Goal: Task Accomplishment & Management: Manage account settings

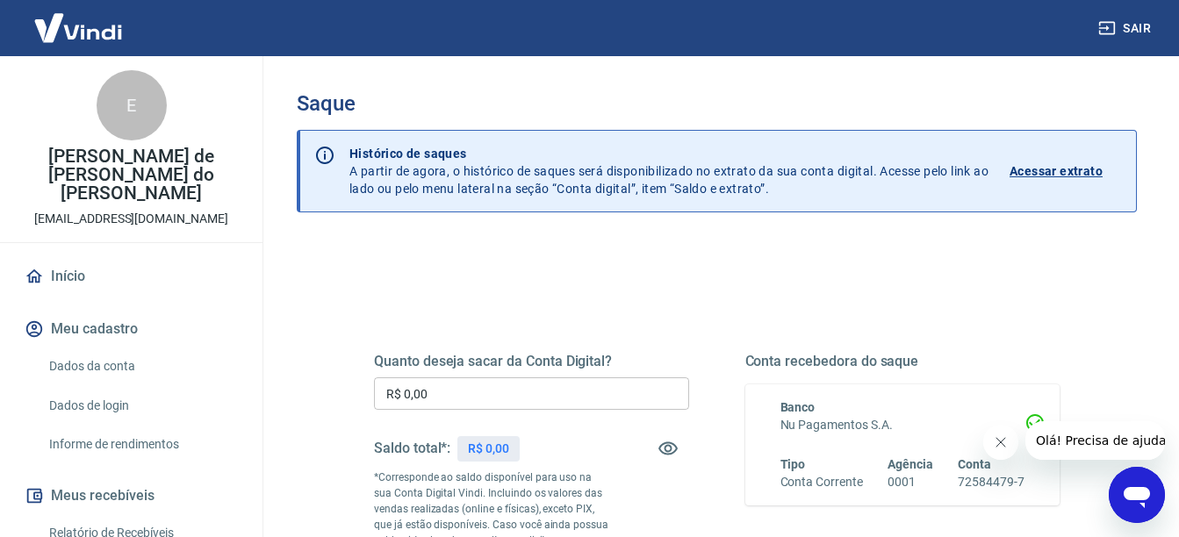
click at [662, 320] on div "Quanto deseja sacar da Conta Digital? R$ 0,00 ​ Saldo total*: R$ 0,00 *Correspo…" at bounding box center [717, 495] width 686 height 368
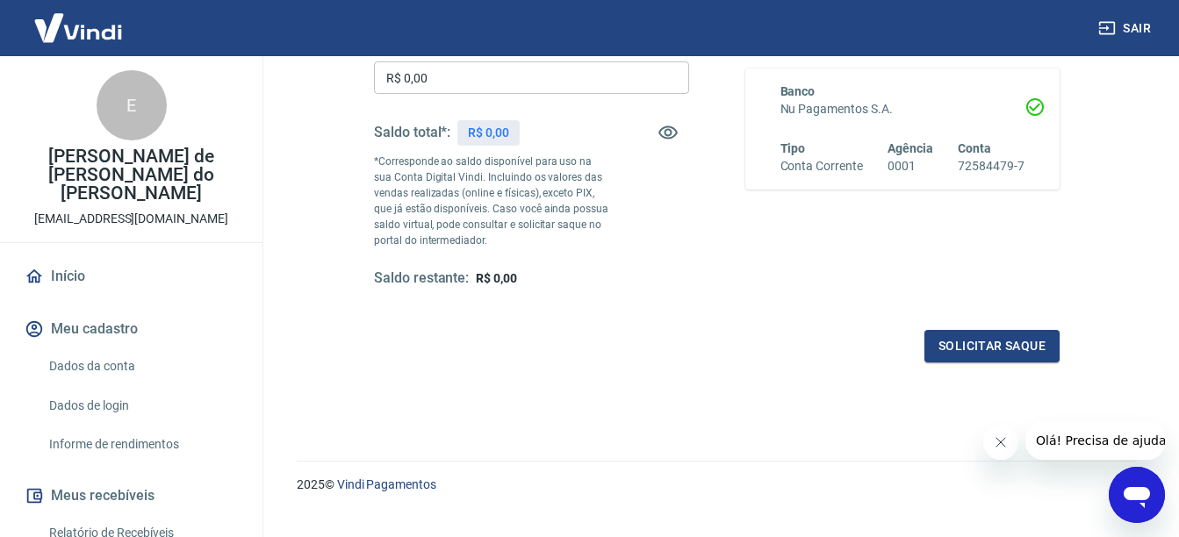
scroll to position [281, 0]
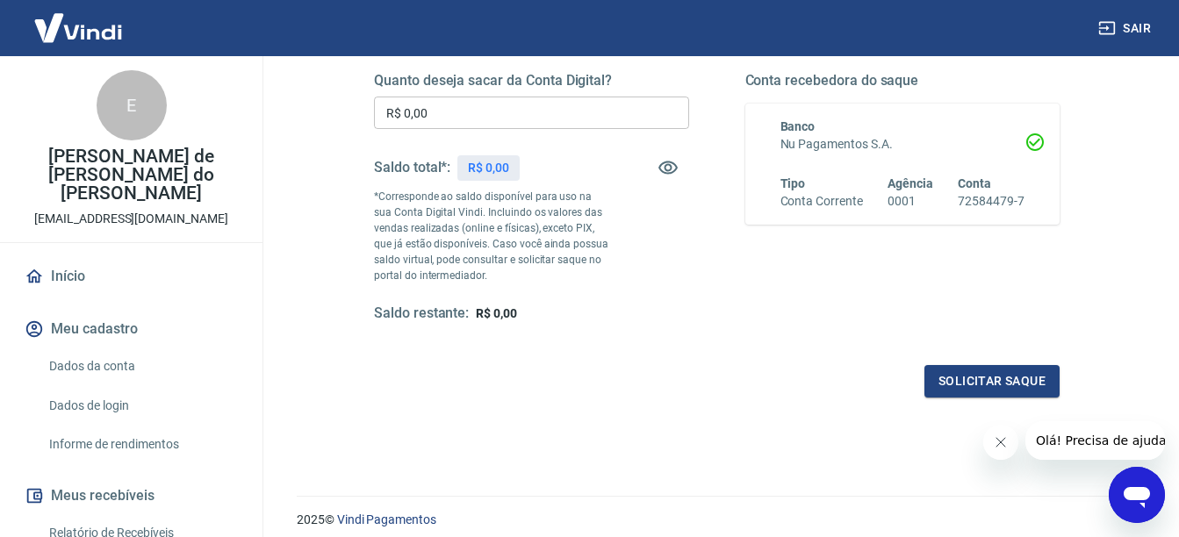
click at [662, 320] on div "Saldo restante: R$ 0,00" at bounding box center [531, 314] width 315 height 18
click at [570, 214] on p "*Corresponde ao saldo disponível para uso na sua Conta Digital Vindi. Incluindo…" at bounding box center [492, 236] width 236 height 95
click at [664, 169] on icon "button" at bounding box center [667, 168] width 19 height 13
click at [664, 169] on icon "button" at bounding box center [667, 168] width 19 height 17
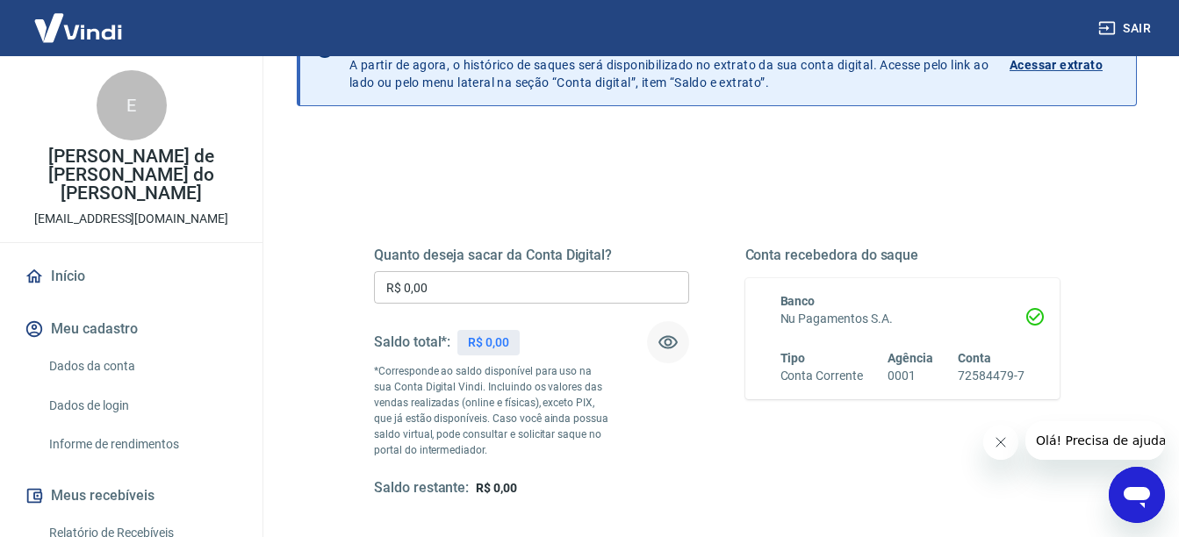
scroll to position [0, 0]
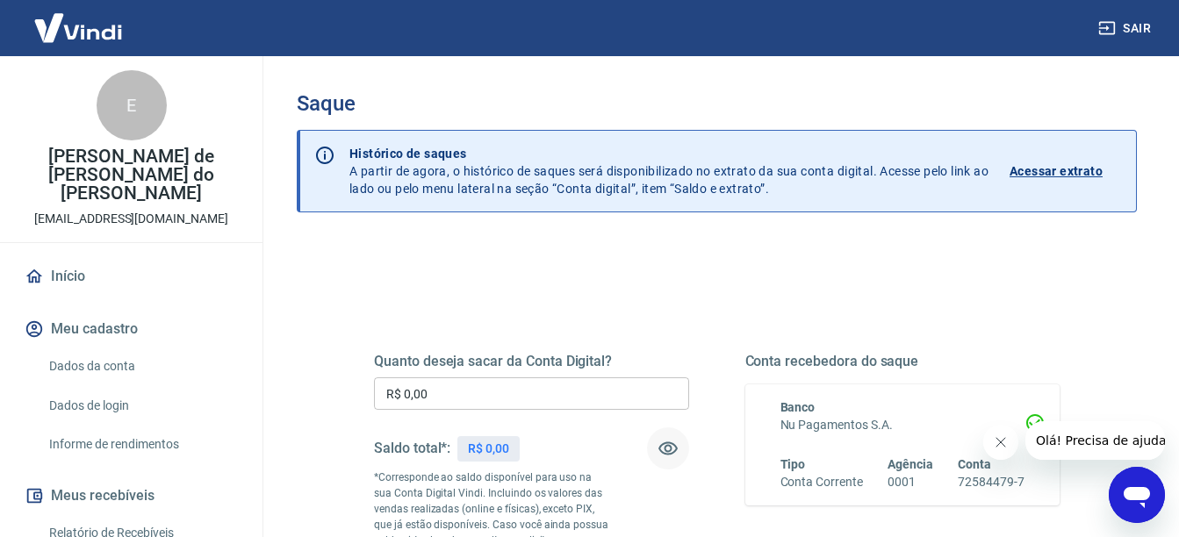
click at [671, 452] on icon "button" at bounding box center [667, 448] width 21 height 21
click at [671, 452] on icon "button" at bounding box center [667, 449] width 19 height 17
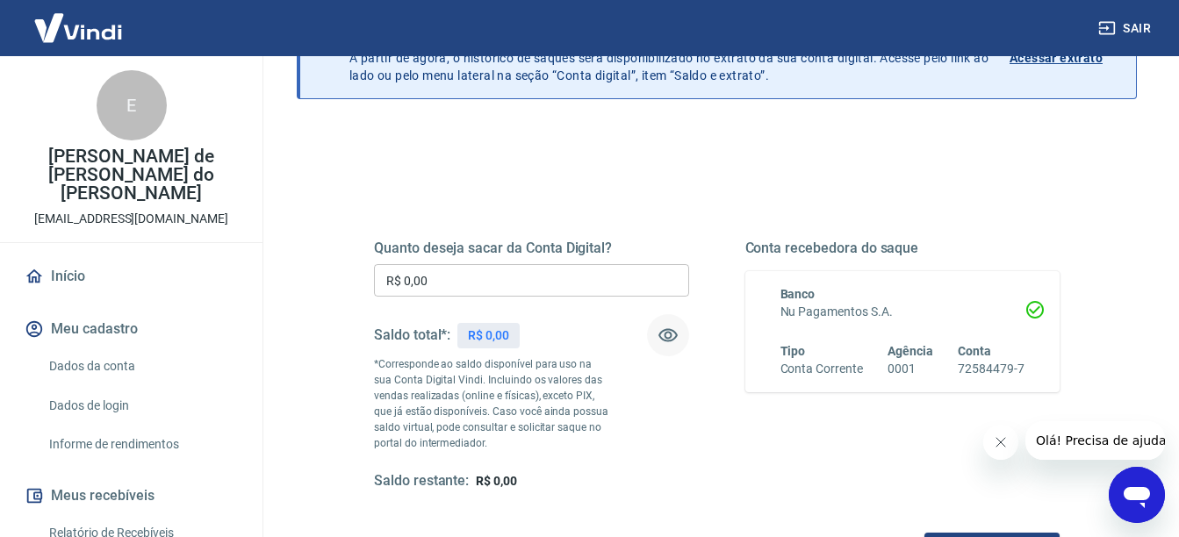
scroll to position [140, 0]
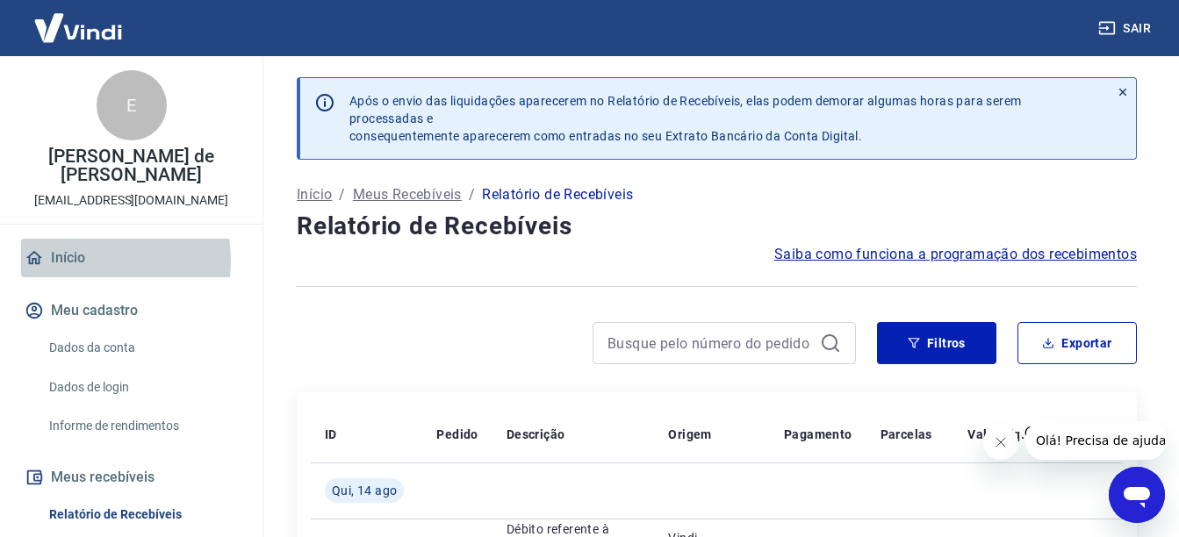
click at [80, 261] on link "Início" at bounding box center [131, 258] width 220 height 39
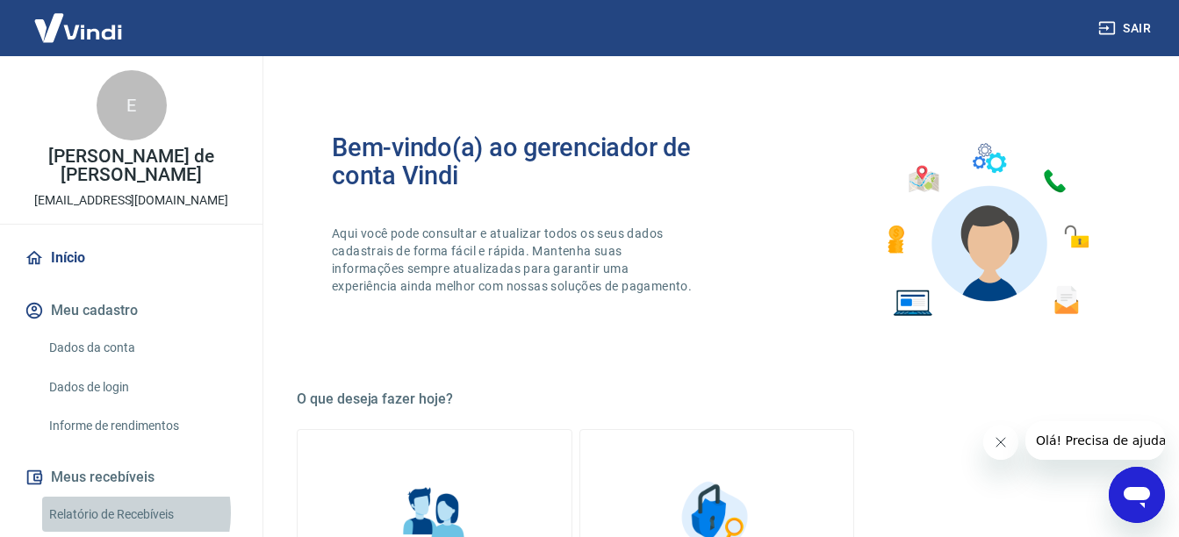
click at [117, 513] on link "Relatório de Recebíveis" at bounding box center [141, 515] width 199 height 36
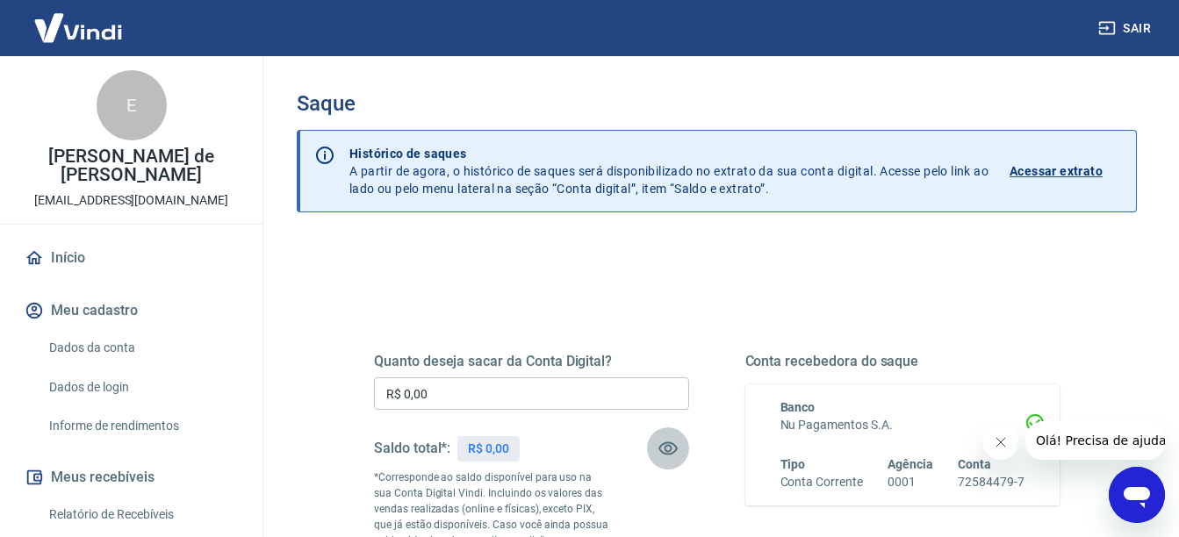
click at [671, 436] on button "button" at bounding box center [668, 448] width 42 height 42
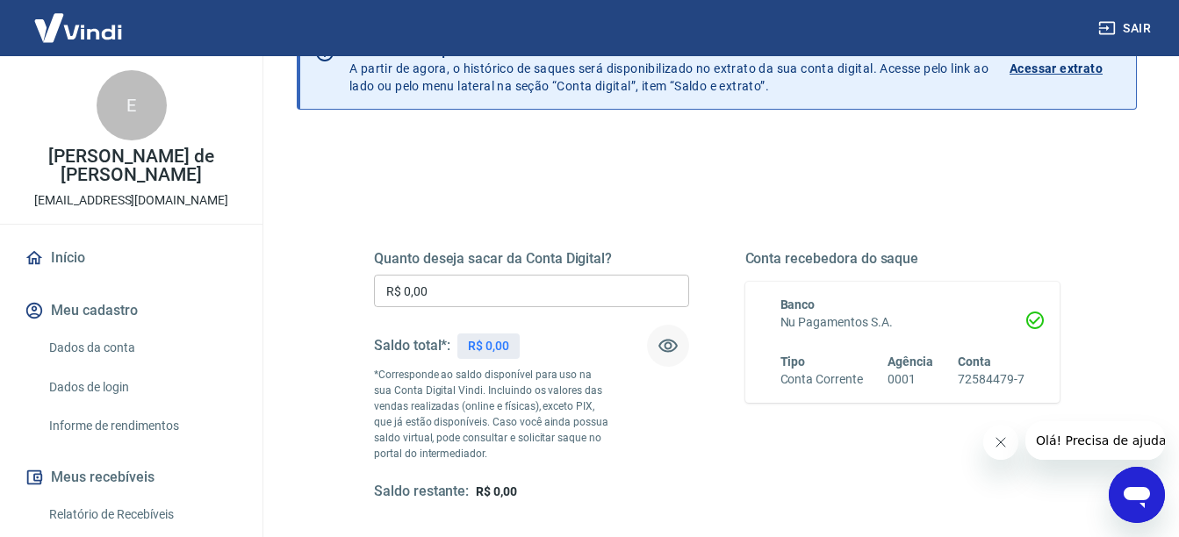
scroll to position [101, 0]
click at [664, 358] on icon "button" at bounding box center [667, 347] width 21 height 21
click at [663, 358] on icon "button" at bounding box center [667, 347] width 21 height 21
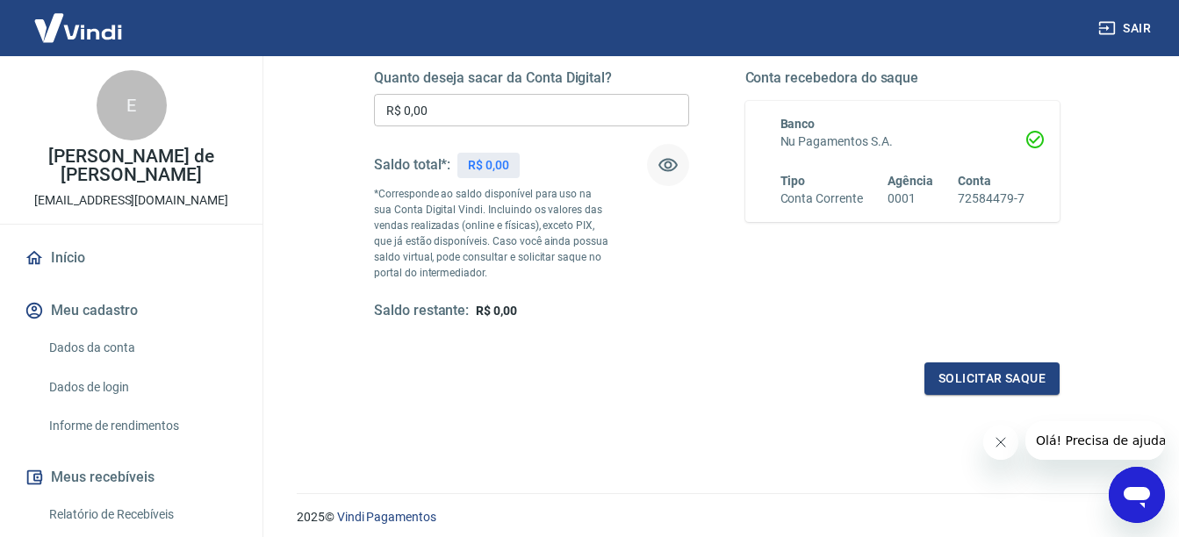
scroll to position [347, 0]
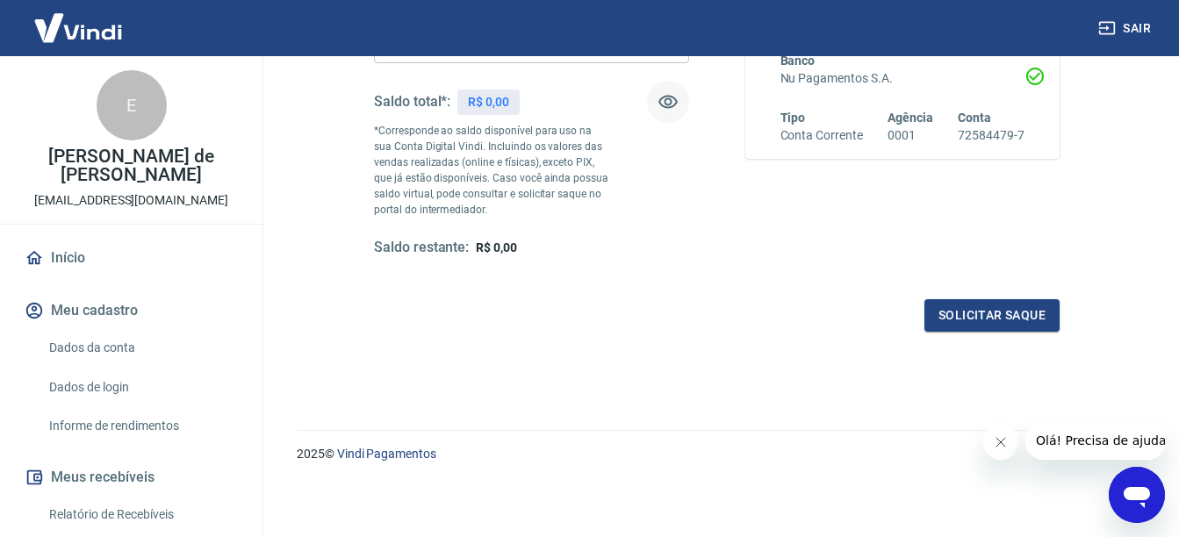
drag, startPoint x: 88, startPoint y: 500, endPoint x: 414, endPoint y: 300, distance: 383.0
click at [414, 300] on div "Solicitar saque" at bounding box center [717, 315] width 686 height 32
click at [127, 506] on link "Relatório de Recebíveis" at bounding box center [141, 515] width 199 height 36
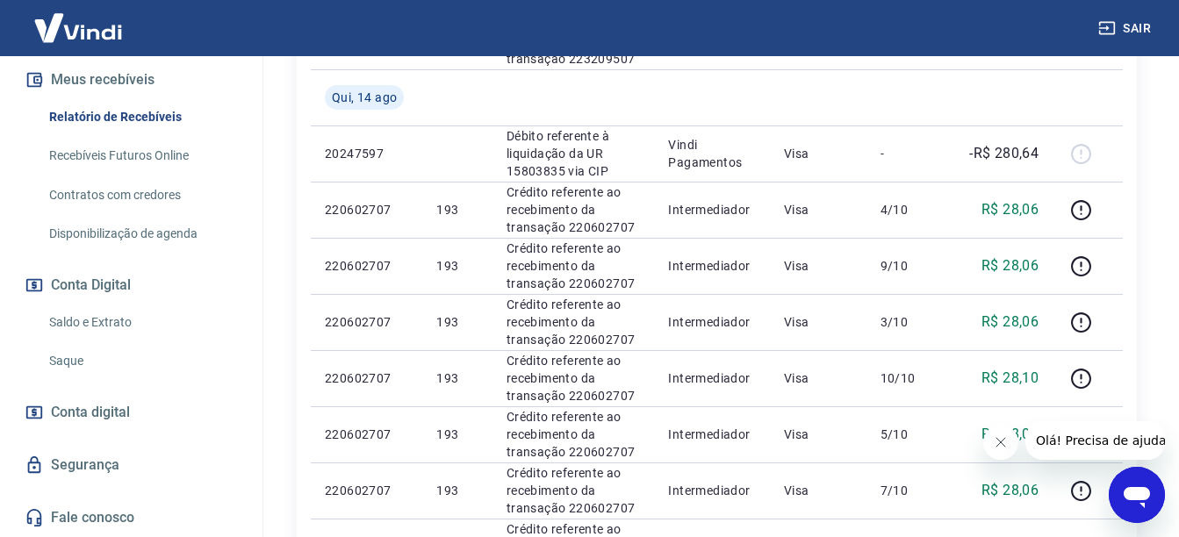
scroll to position [597, 0]
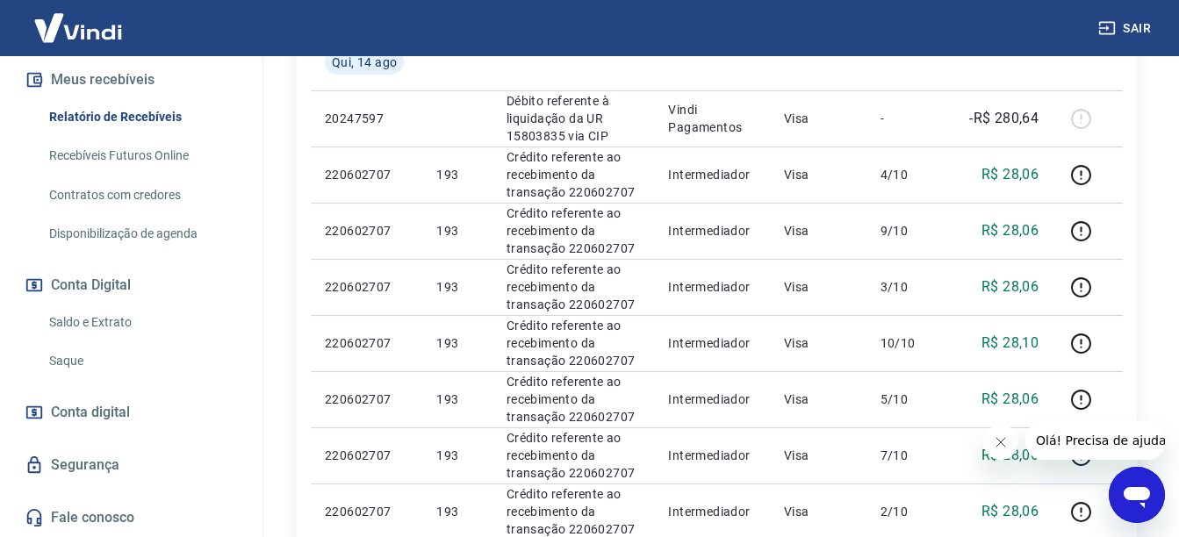
click at [70, 381] on div "Início Meu cadastro Dados da conta Dados de login Informe de rendimentos Meus r…" at bounding box center [131, 189] width 262 height 696
click at [73, 364] on link "Saque" at bounding box center [141, 361] width 199 height 36
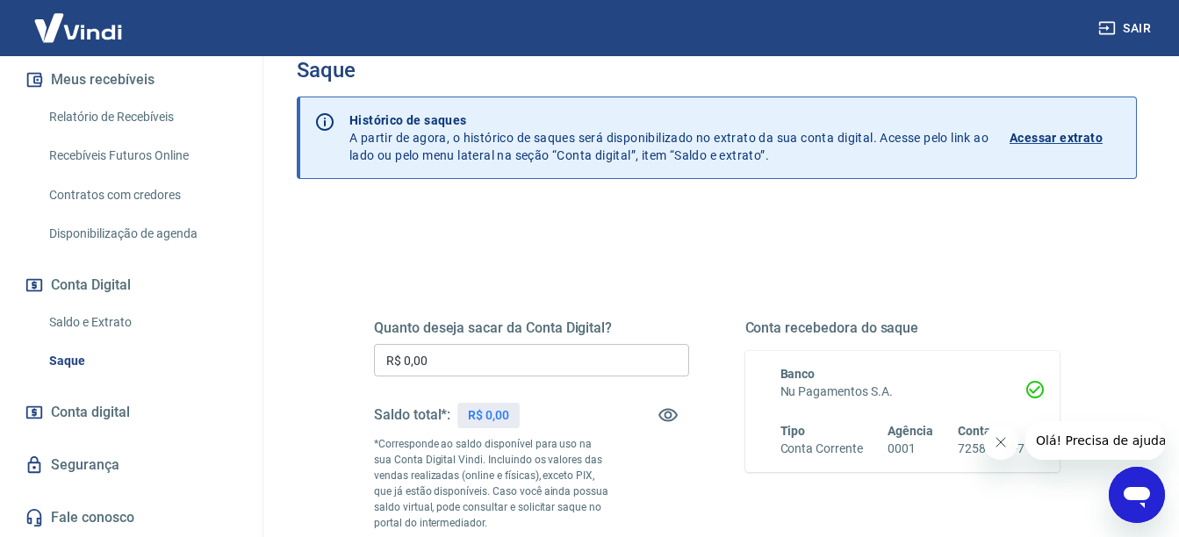
scroll to position [70, 0]
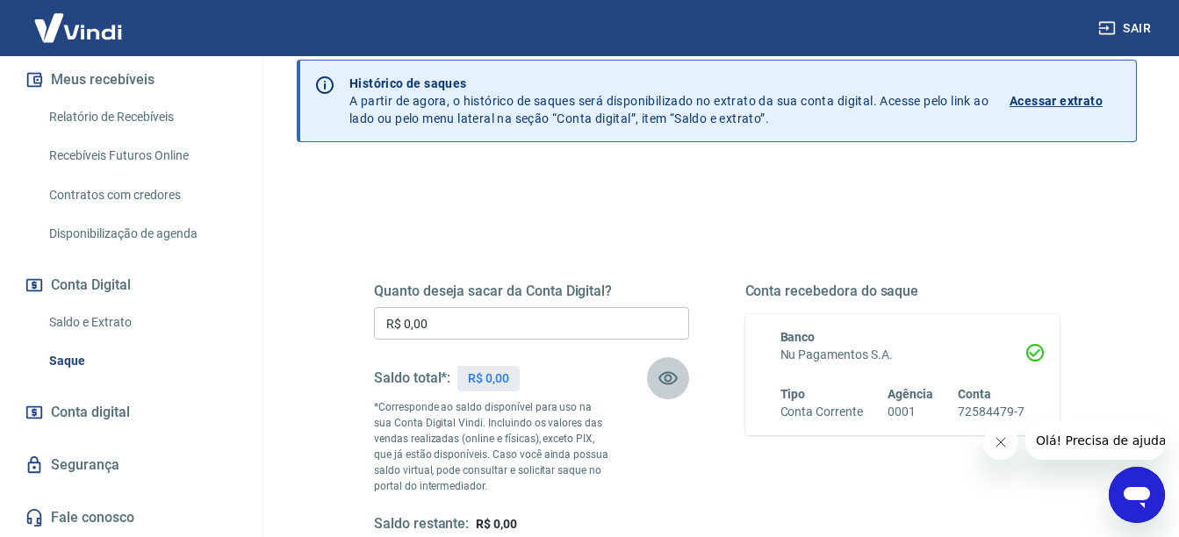
click at [670, 374] on icon "button" at bounding box center [667, 378] width 21 height 21
click at [1065, 93] on p "Acessar extrato" at bounding box center [1055, 101] width 93 height 18
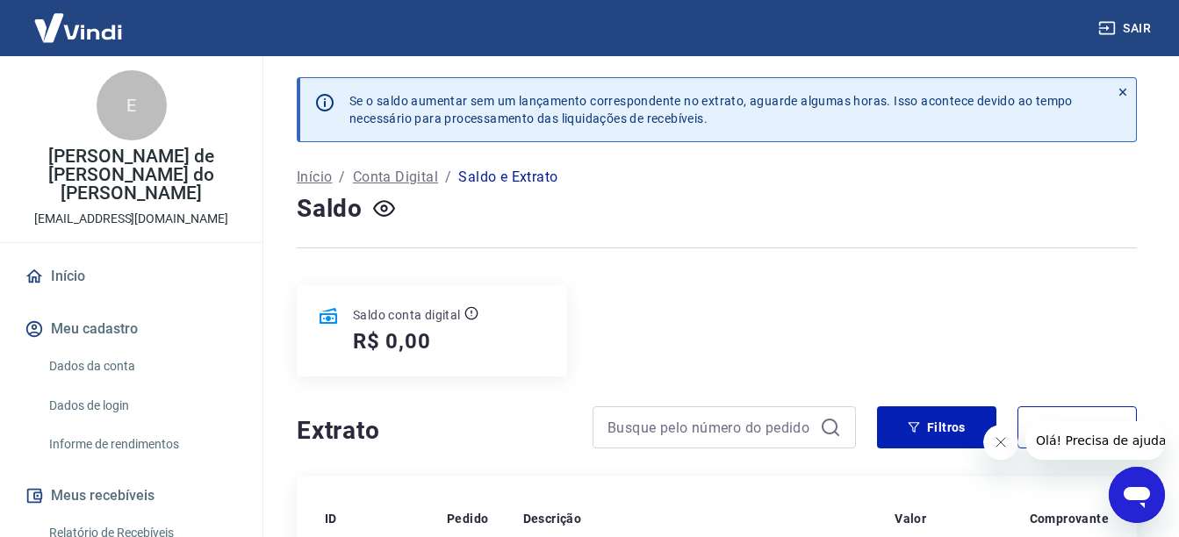
click at [323, 178] on p "Início" at bounding box center [314, 177] width 35 height 21
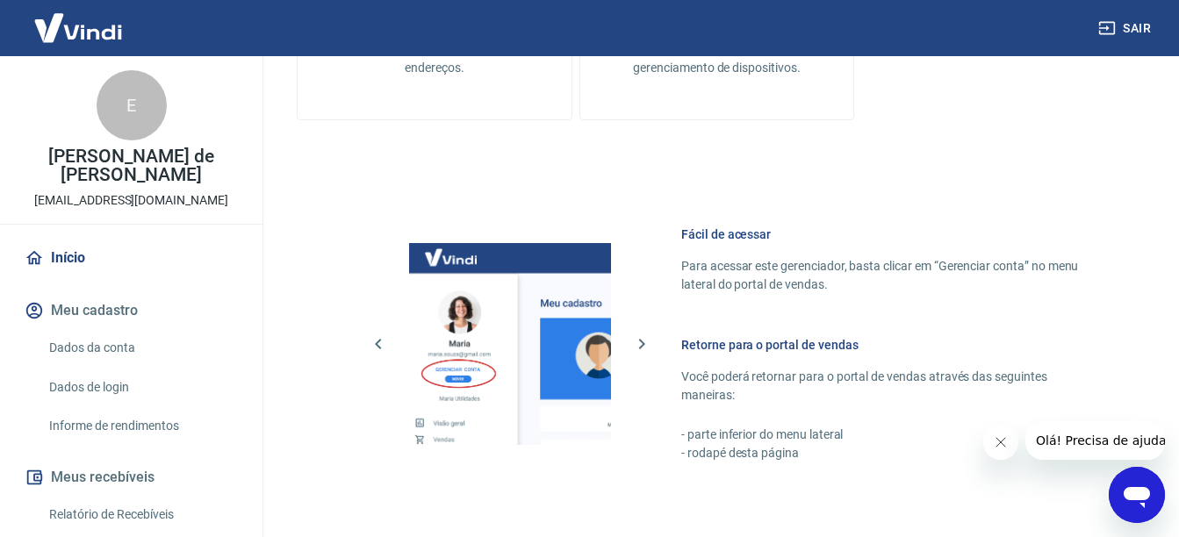
scroll to position [702, 0]
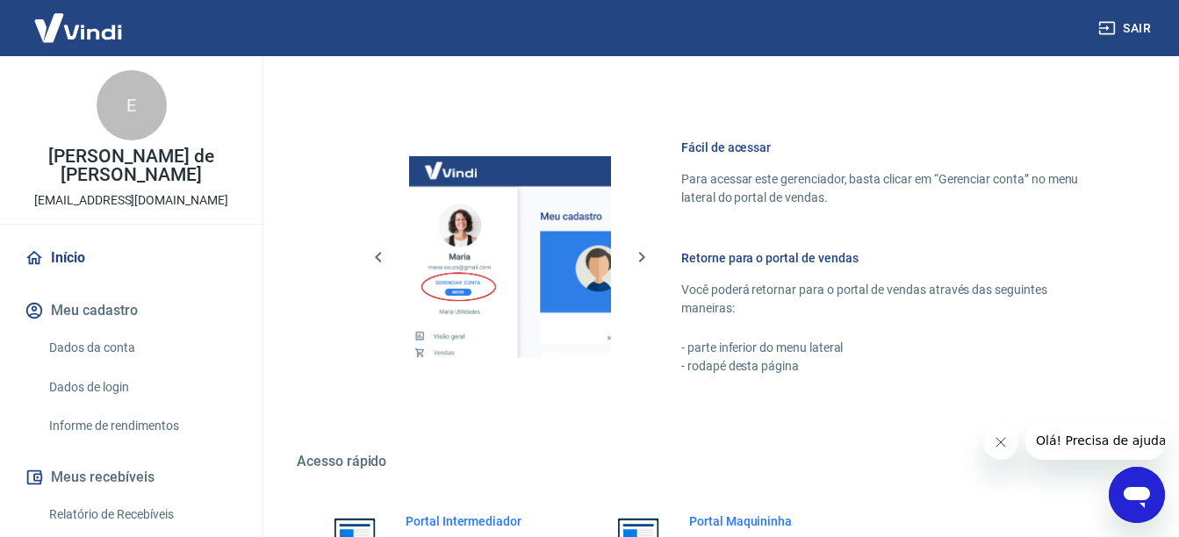
click at [86, 473] on button "Meus recebíveis" at bounding box center [131, 477] width 220 height 39
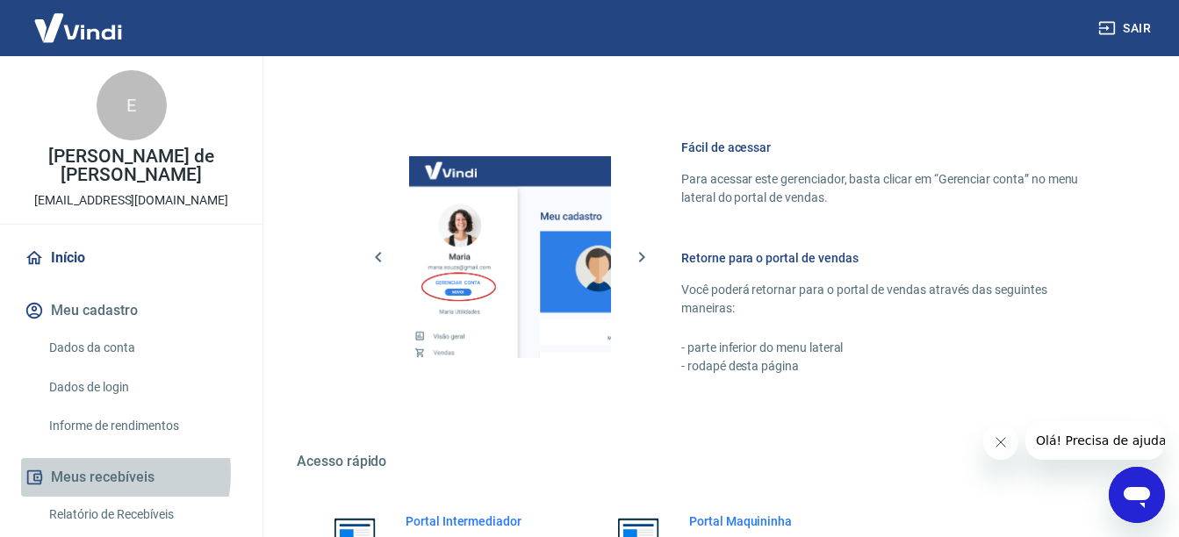
click at [86, 473] on button "Meus recebíveis" at bounding box center [131, 477] width 220 height 39
